Goal: Task Accomplishment & Management: Manage account settings

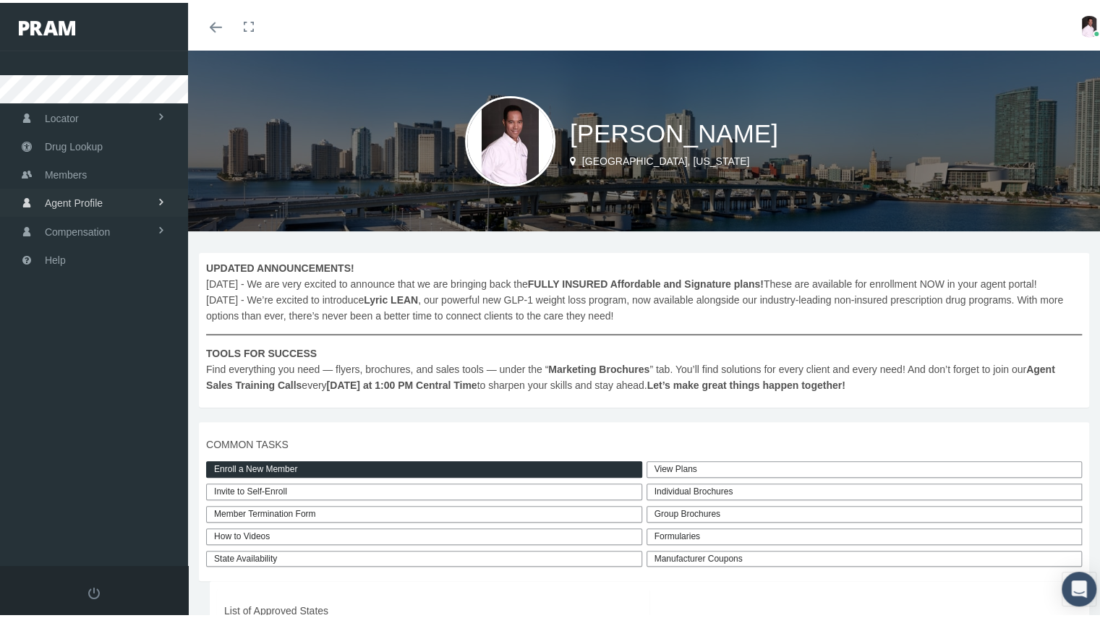
click at [135, 205] on link "Agent Profile" at bounding box center [94, 200] width 188 height 28
click at [64, 230] on link "View" at bounding box center [94, 230] width 188 height 25
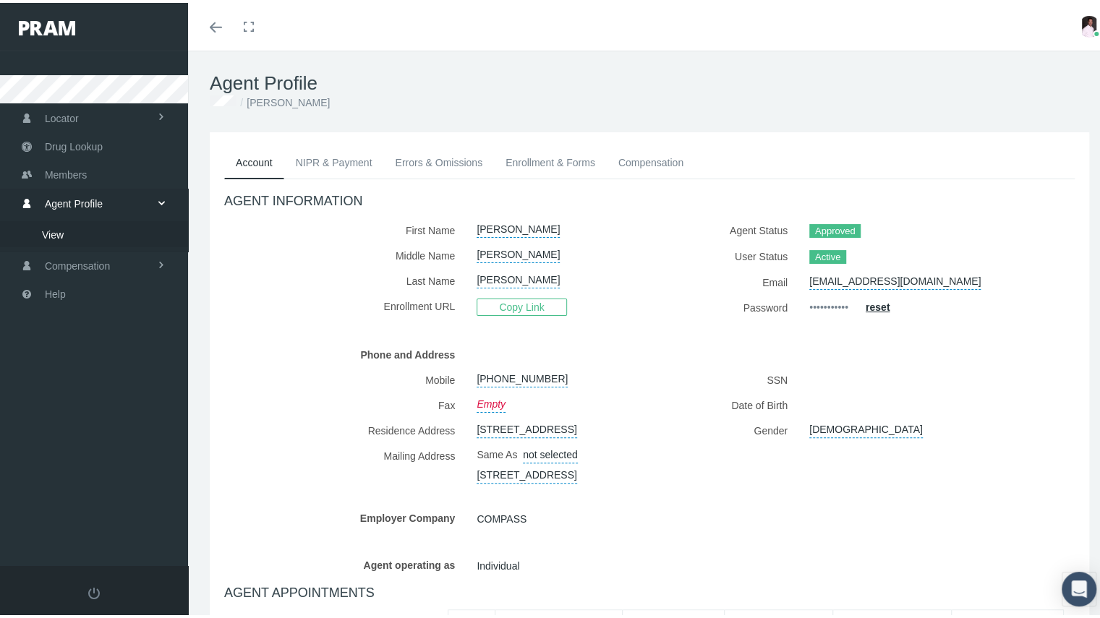
click at [64, 230] on link "View" at bounding box center [94, 230] width 188 height 25
click at [541, 481] on link "3066 Eagle Crossing Drive, Kissimmee, FL, 34746" at bounding box center [527, 471] width 100 height 20
select select "FL"
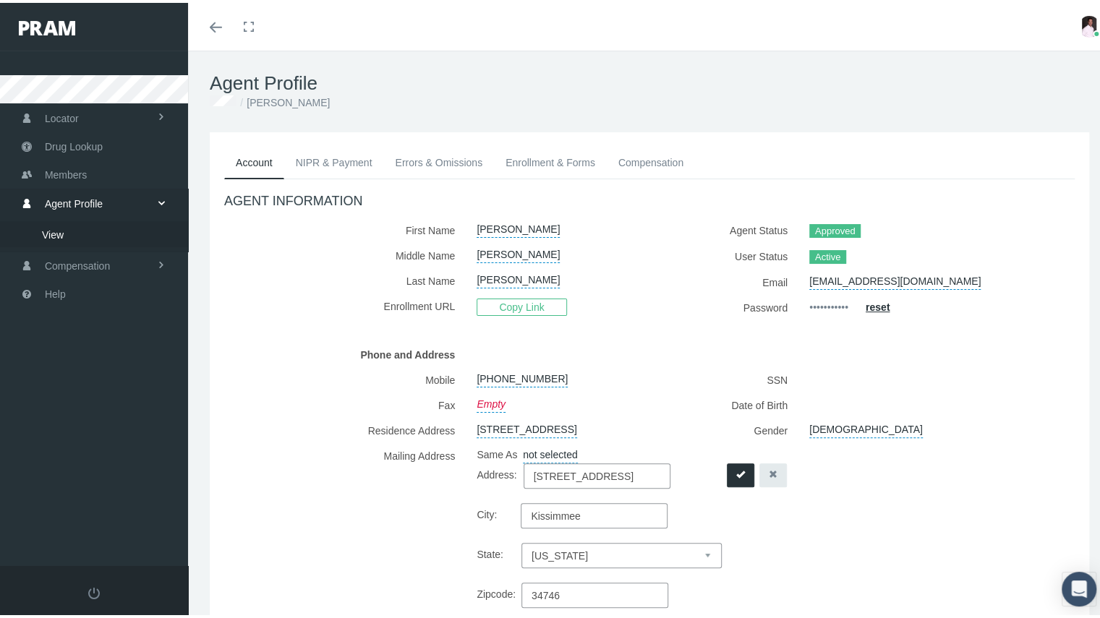
click at [769, 476] on icon "button" at bounding box center [773, 471] width 9 height 9
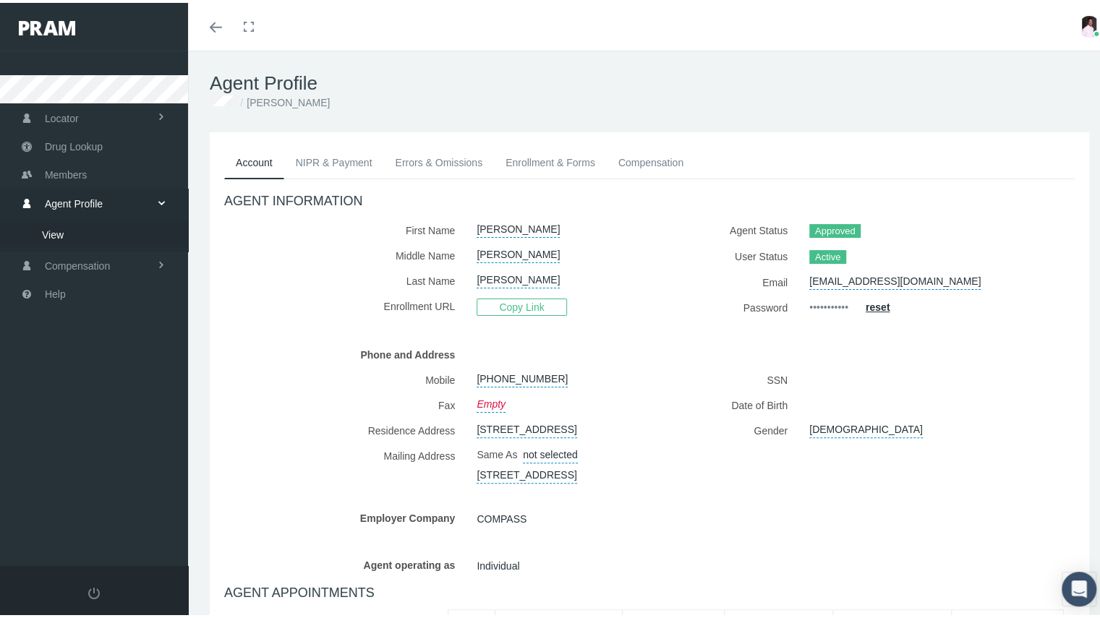
click at [561, 481] on link "3066 Eagle Crossing Drive, Kissimmee, FL, 34746" at bounding box center [527, 471] width 100 height 20
select select "FL"
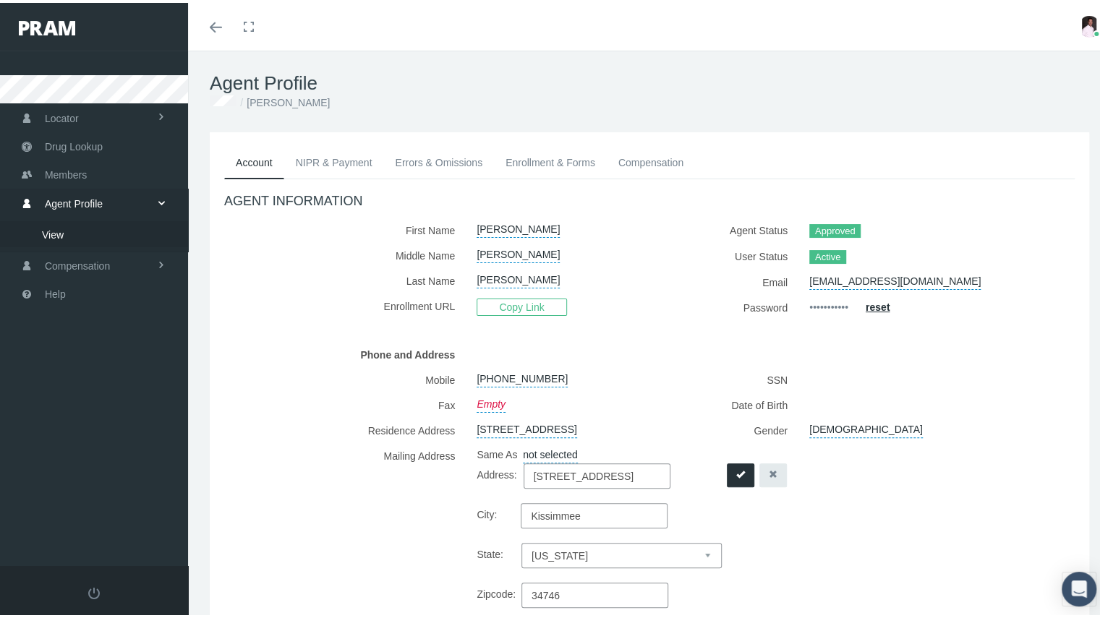
click at [542, 435] on link "3066 Eagle Crossing Drive, Kissimmee, FL, 34746" at bounding box center [527, 425] width 100 height 20
select select "FL"
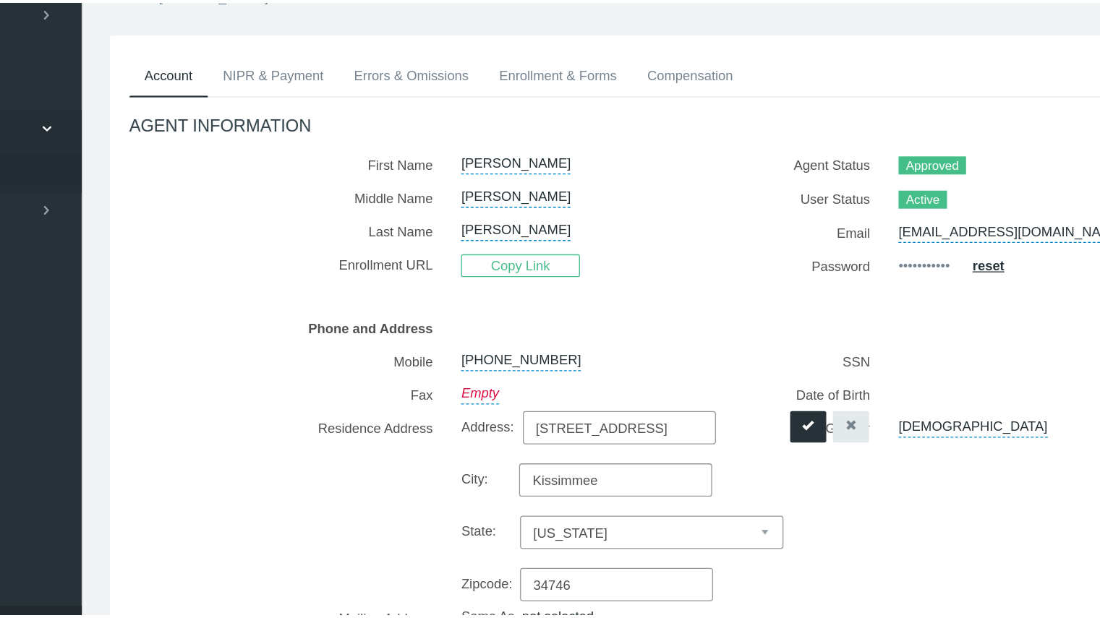
drag, startPoint x: 529, startPoint y: 427, endPoint x: 712, endPoint y: 403, distance: 183.8
click at [712, 403] on div "Mobile 716-292-4010 Fax Empty Residence Address" at bounding box center [649, 545] width 872 height 360
type input "1306 Waterway Street SW"
click at [595, 463] on input "Kissimmee" at bounding box center [594, 467] width 147 height 25
type input "K"
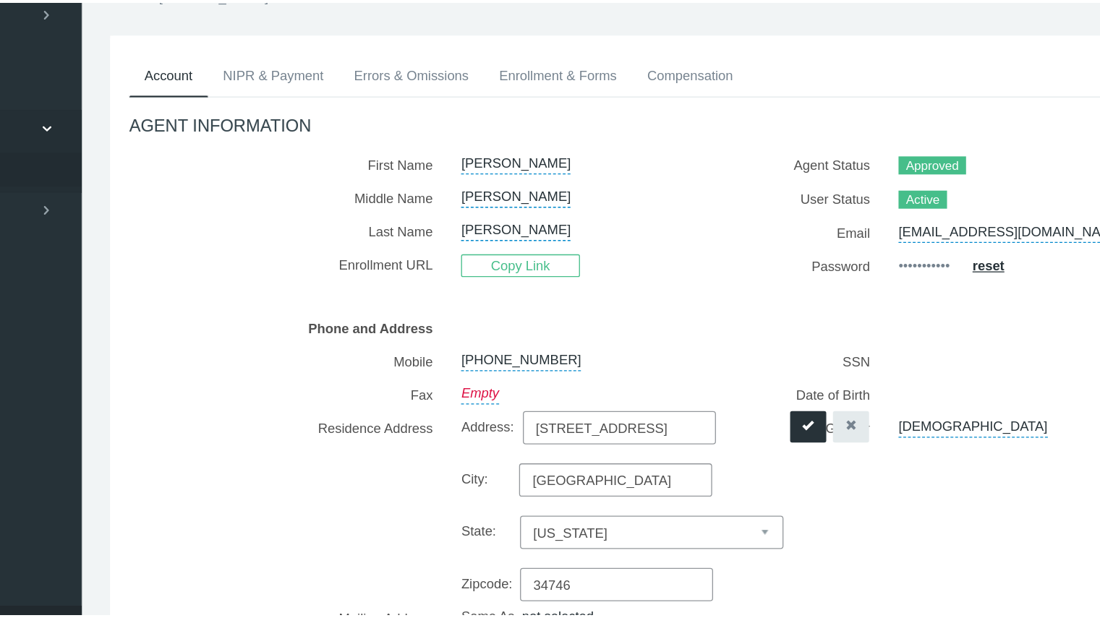
type input "Palm Bay"
click at [595, 553] on input "34746" at bounding box center [595, 547] width 147 height 25
type input "32908"
drag, startPoint x: 765, startPoint y: 544, endPoint x: 796, endPoint y: 563, distance: 36.7
click at [765, 544] on div "SSN Date of Birth Gender Male" at bounding box center [868, 545] width 436 height 360
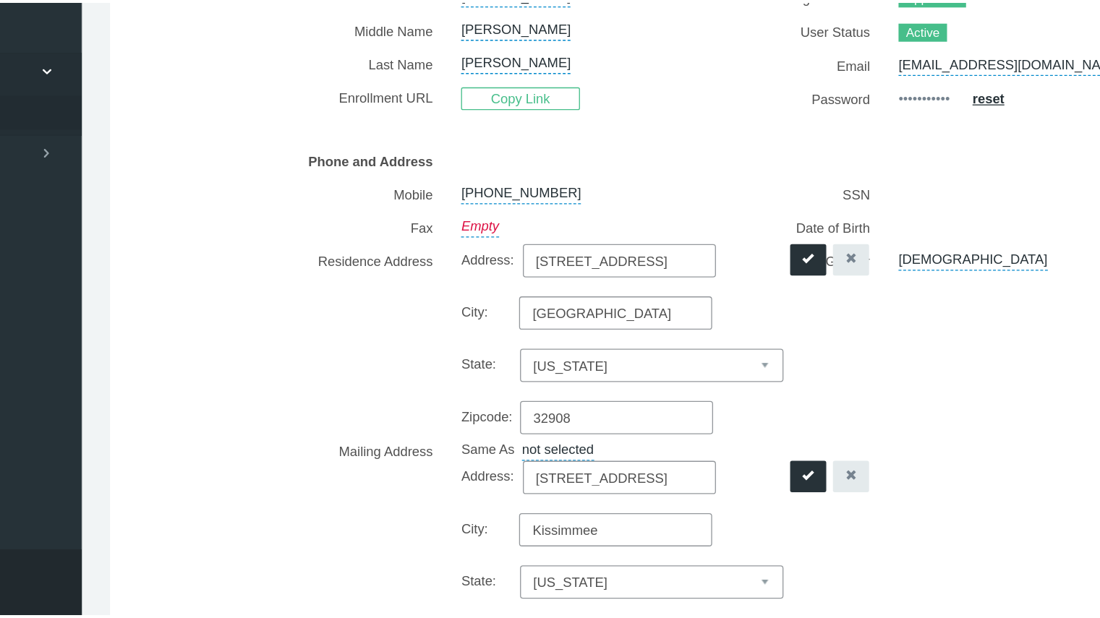
scroll to position [88, 0]
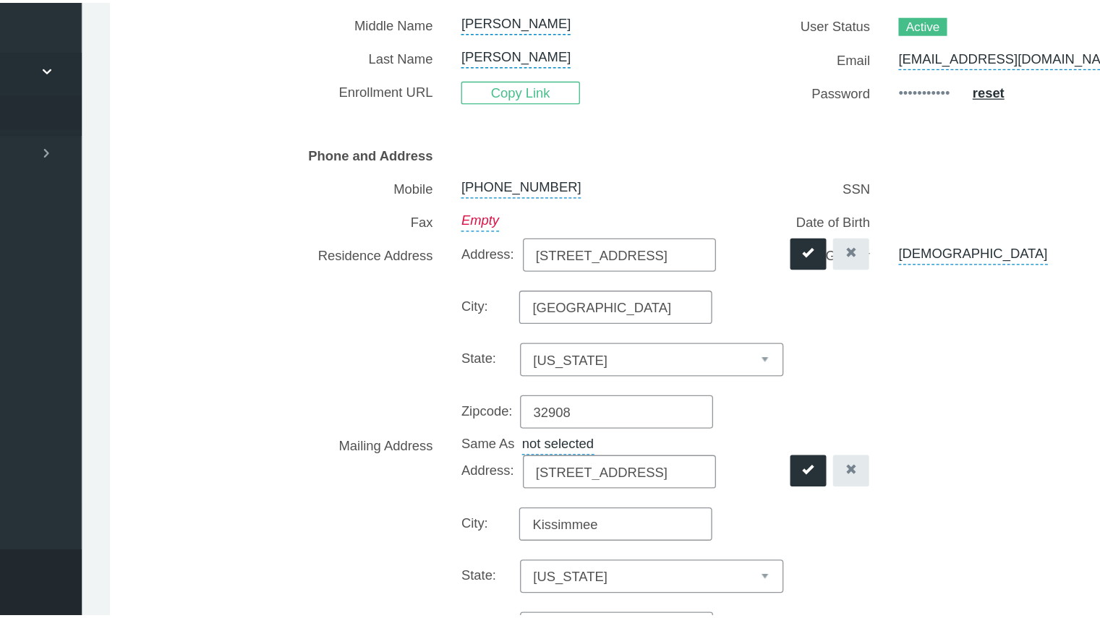
click at [663, 501] on input "3066 Eagle Crossing Drive" at bounding box center [597, 504] width 147 height 25
type input "3"
type input "1306 Waterway Street SW"
click at [559, 538] on input "Kissimmee" at bounding box center [594, 544] width 147 height 25
click at [593, 541] on input "Kissimmee" at bounding box center [594, 544] width 147 height 25
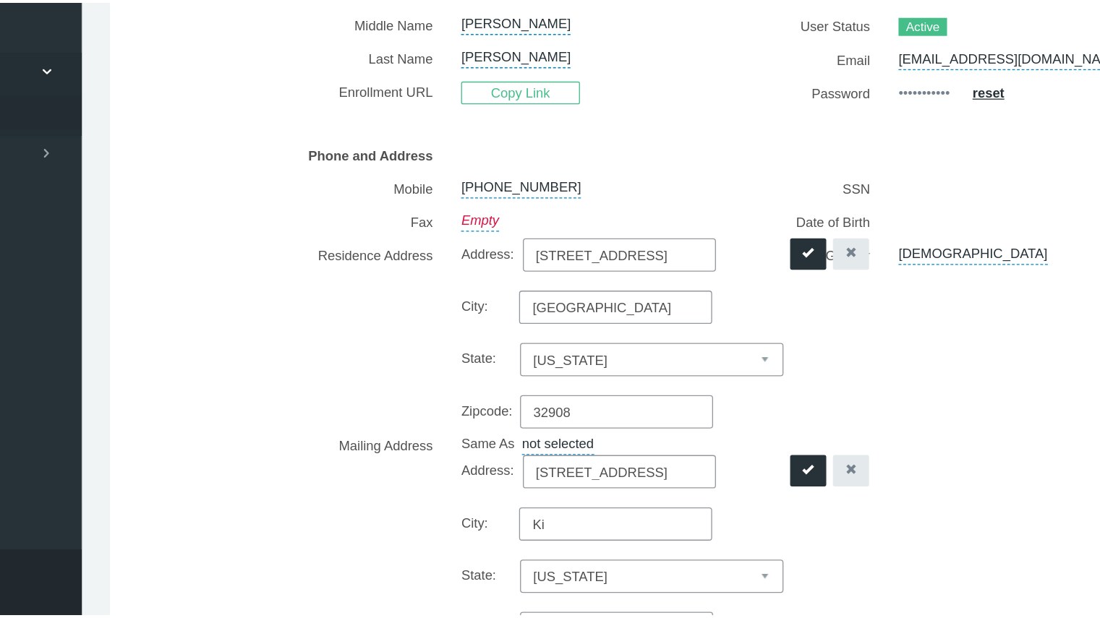
type input "K"
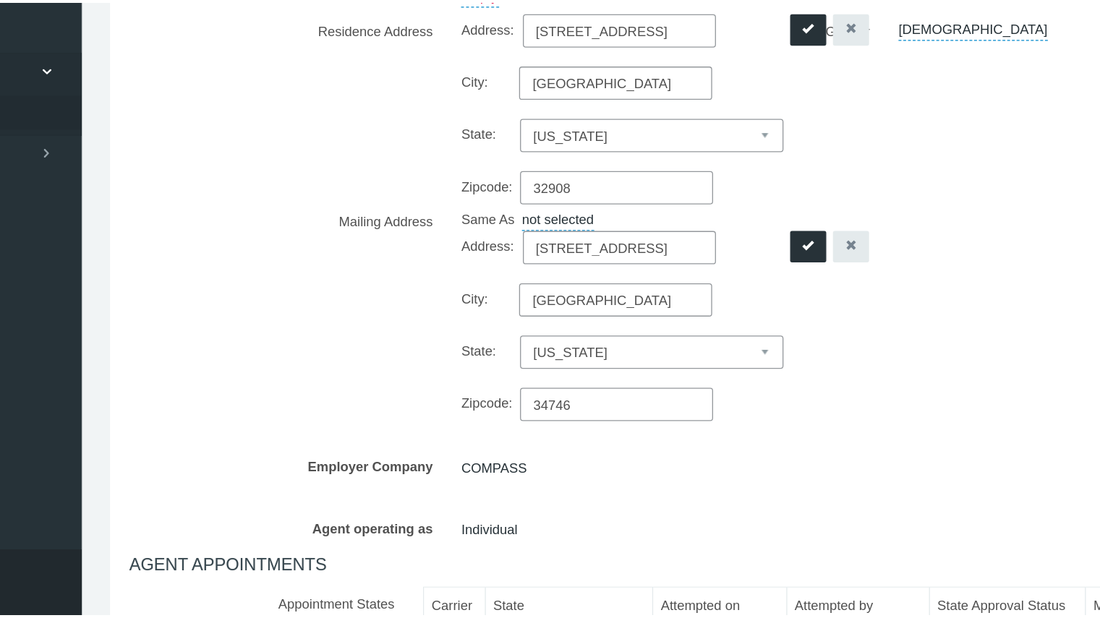
scroll to position [258, 0]
type input "Palm Bay"
click at [574, 448] on input "34746" at bounding box center [595, 453] width 147 height 25
type input "32908"
click at [686, 422] on div "Address: 1306 Waterway Street SW City: Palm Bay State: Select state Alabama Ala…" at bounding box center [632, 394] width 310 height 145
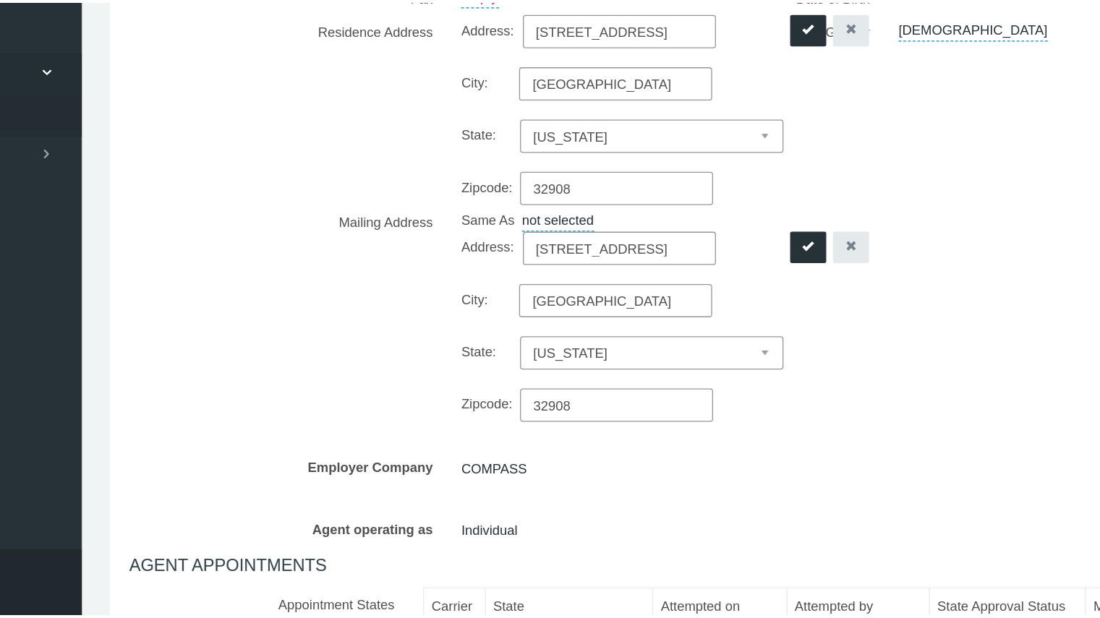
click at [727, 341] on button "submit" at bounding box center [740, 334] width 27 height 24
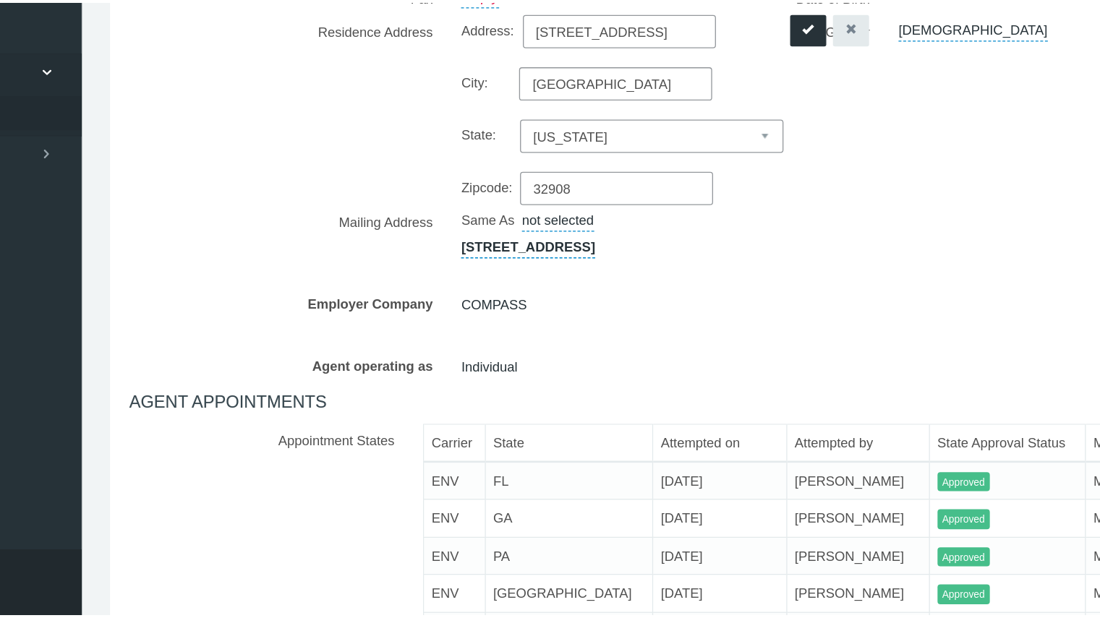
click at [736, 169] on icon "submit" at bounding box center [740, 167] width 9 height 9
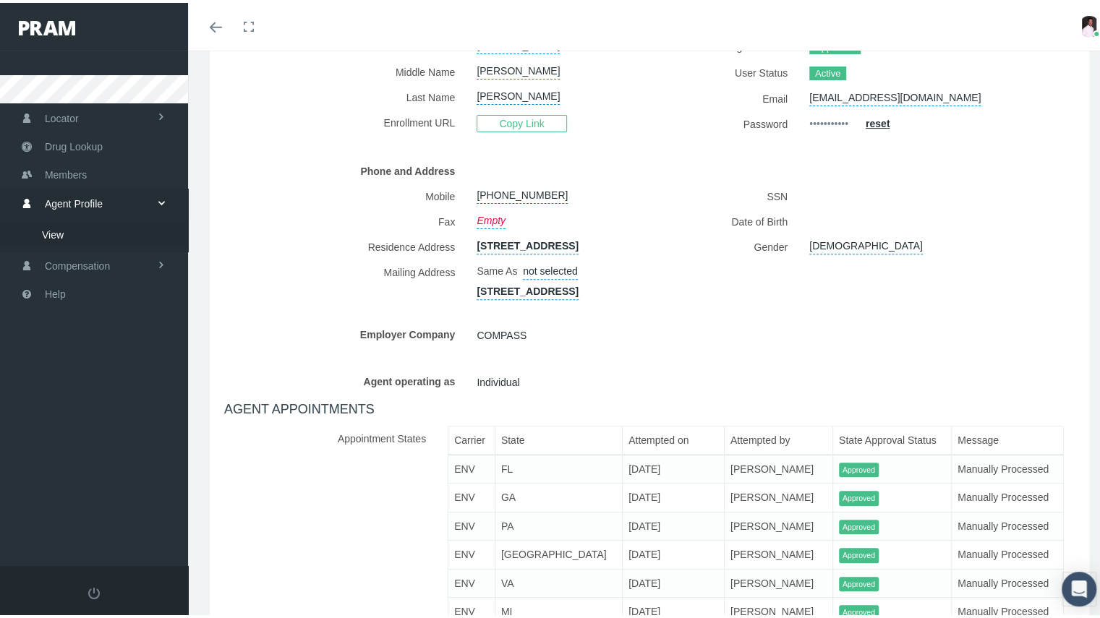
scroll to position [195, 0]
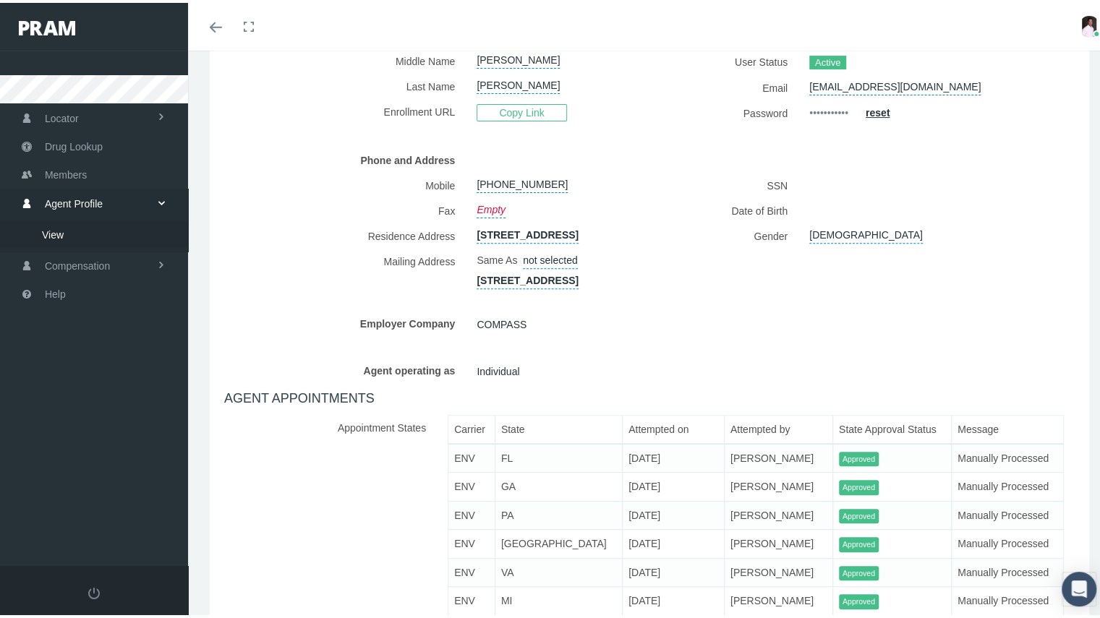
click at [964, 237] on div "[DEMOGRAPHIC_DATA]" at bounding box center [920, 233] width 242 height 25
click at [108, 207] on link "Agent Profile" at bounding box center [94, 201] width 188 height 28
click at [87, 176] on link "Members" at bounding box center [94, 172] width 188 height 28
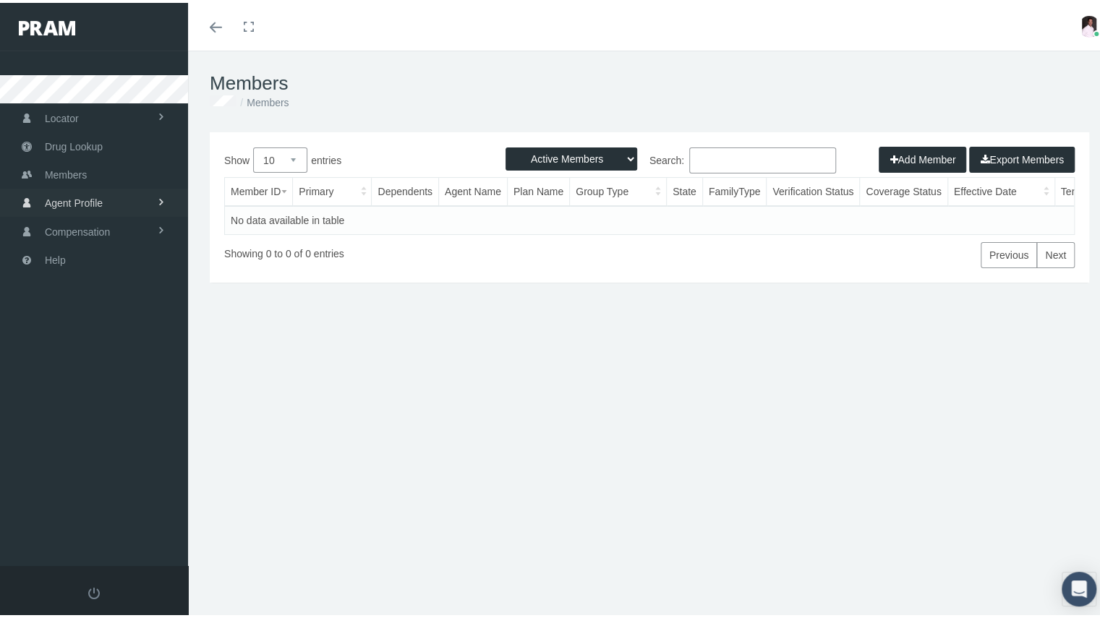
click at [93, 200] on span "Agent Profile" at bounding box center [74, 200] width 58 height 27
click at [64, 231] on link "View" at bounding box center [94, 230] width 188 height 25
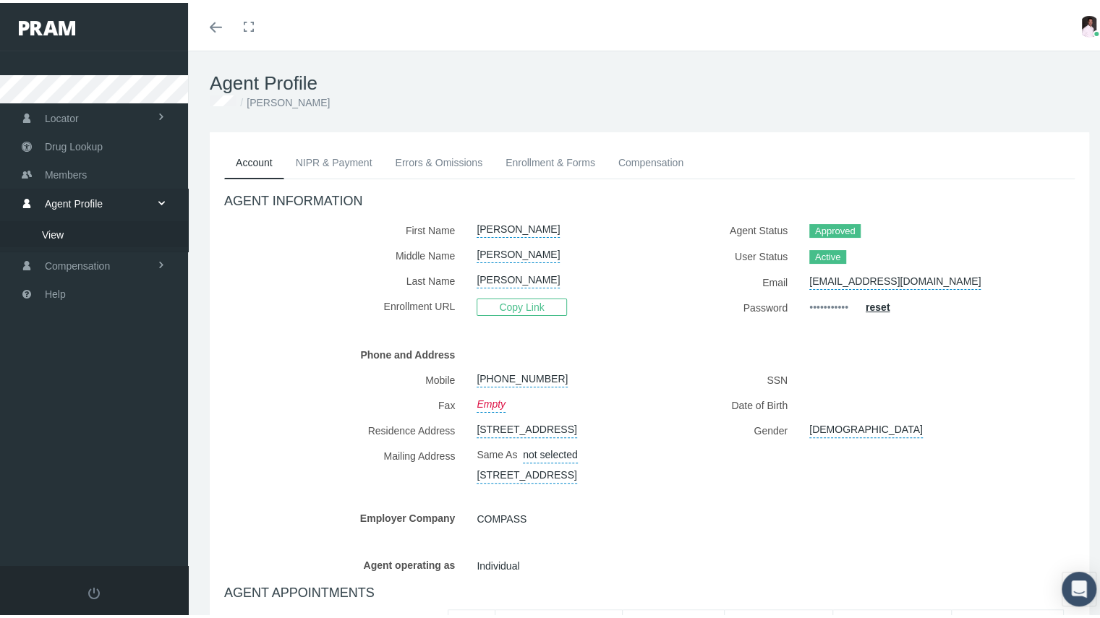
click at [1078, 30] on img at bounding box center [1089, 24] width 22 height 22
click at [1018, 106] on link "Logout" at bounding box center [1053, 107] width 107 height 27
